Goal: Navigation & Orientation: Find specific page/section

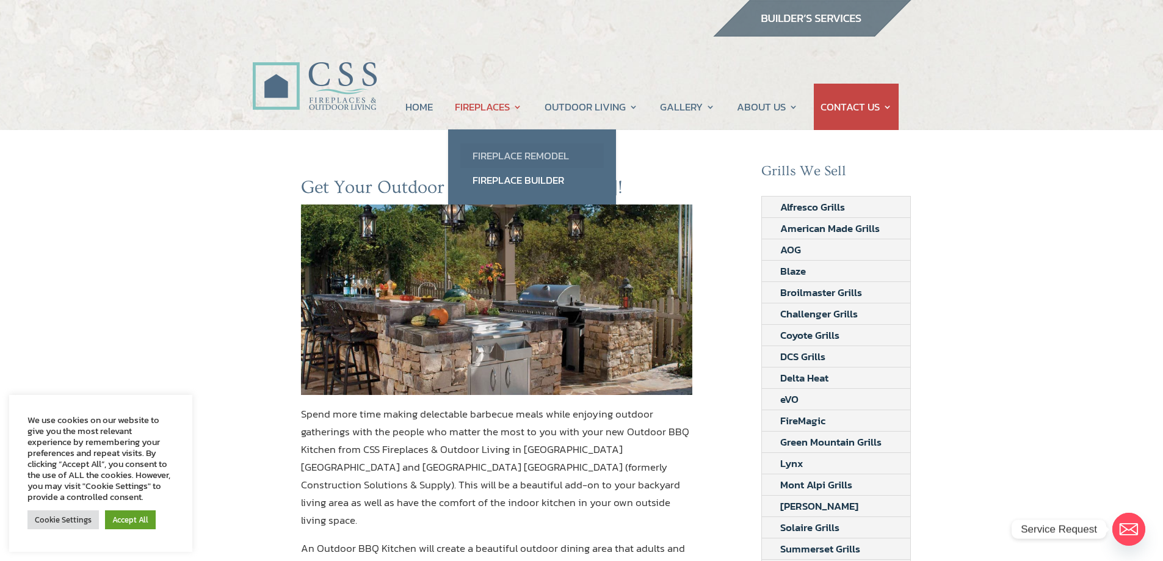
click at [505, 152] on link "Fireplace Remodel" at bounding box center [531, 155] width 143 height 24
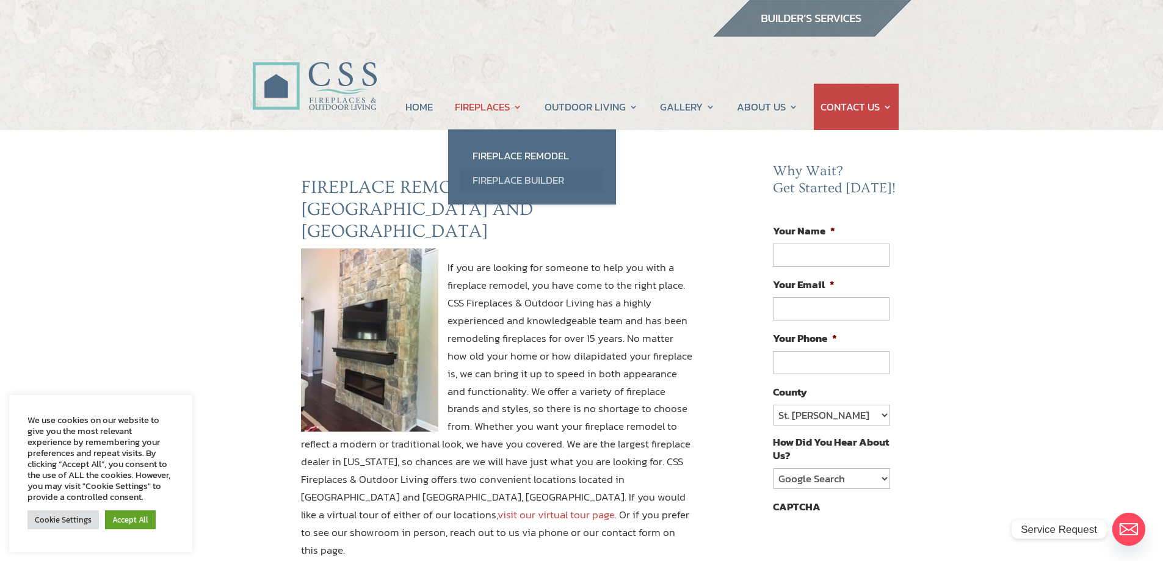
click at [479, 177] on link "Fireplace Builder" at bounding box center [531, 180] width 143 height 24
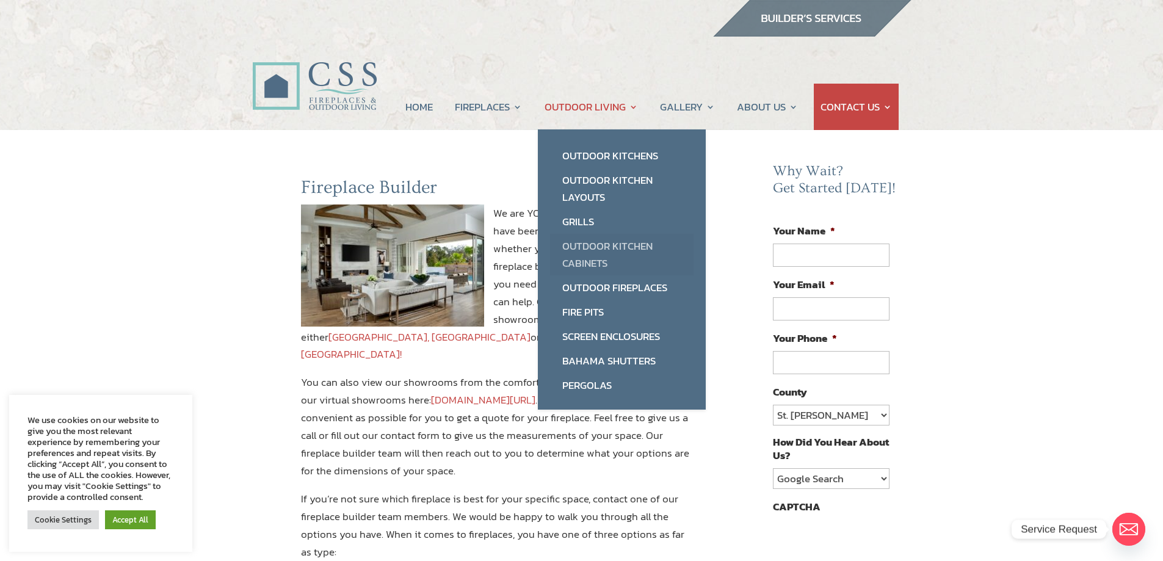
click at [608, 247] on link "Outdoor Kitchen Cabinets" at bounding box center [621, 254] width 143 height 41
